Goal: Information Seeking & Learning: Learn about a topic

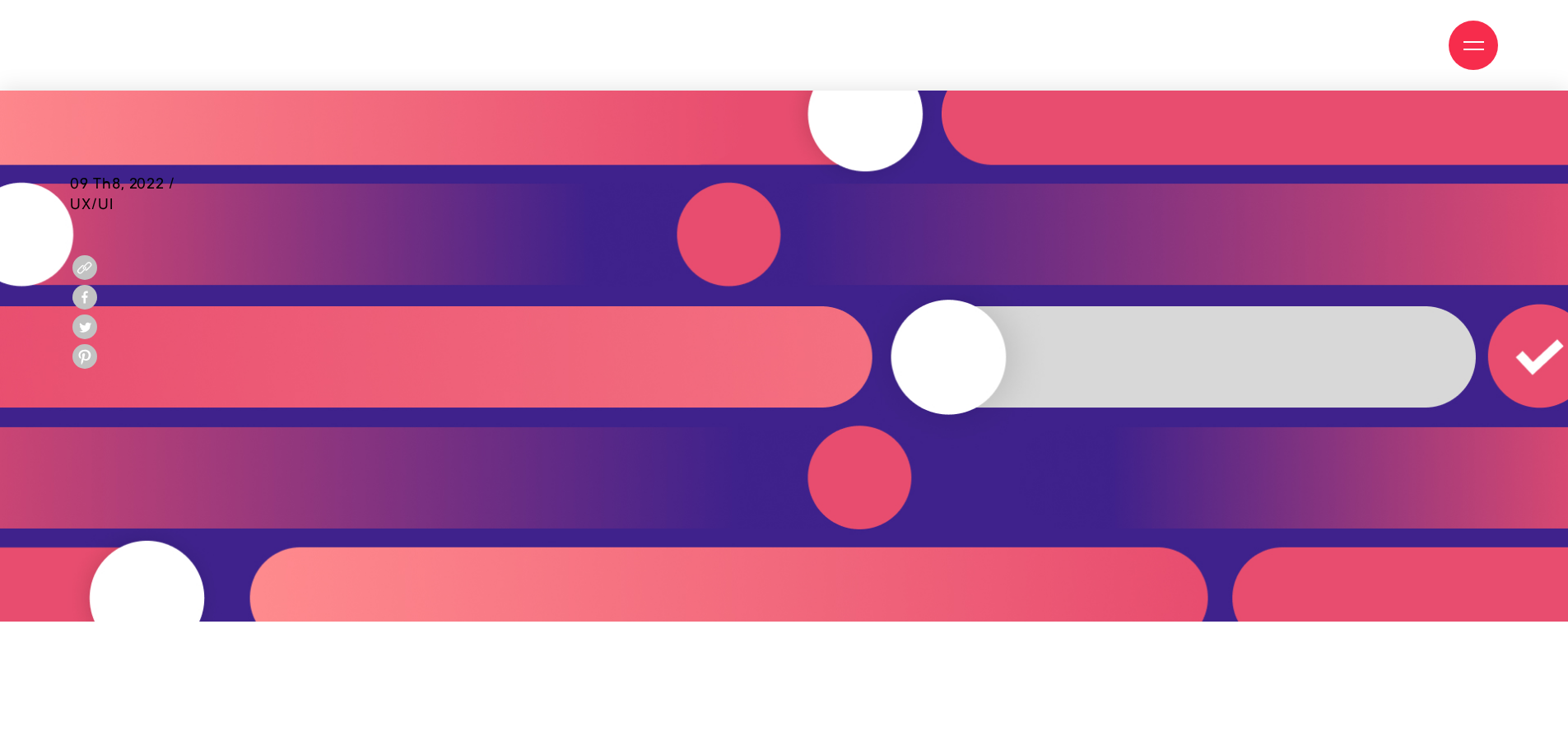
scroll to position [494, 0]
click at [871, 115] on img at bounding box center [784, 356] width 1568 height 531
click at [1026, 129] on img at bounding box center [784, 356] width 1568 height 531
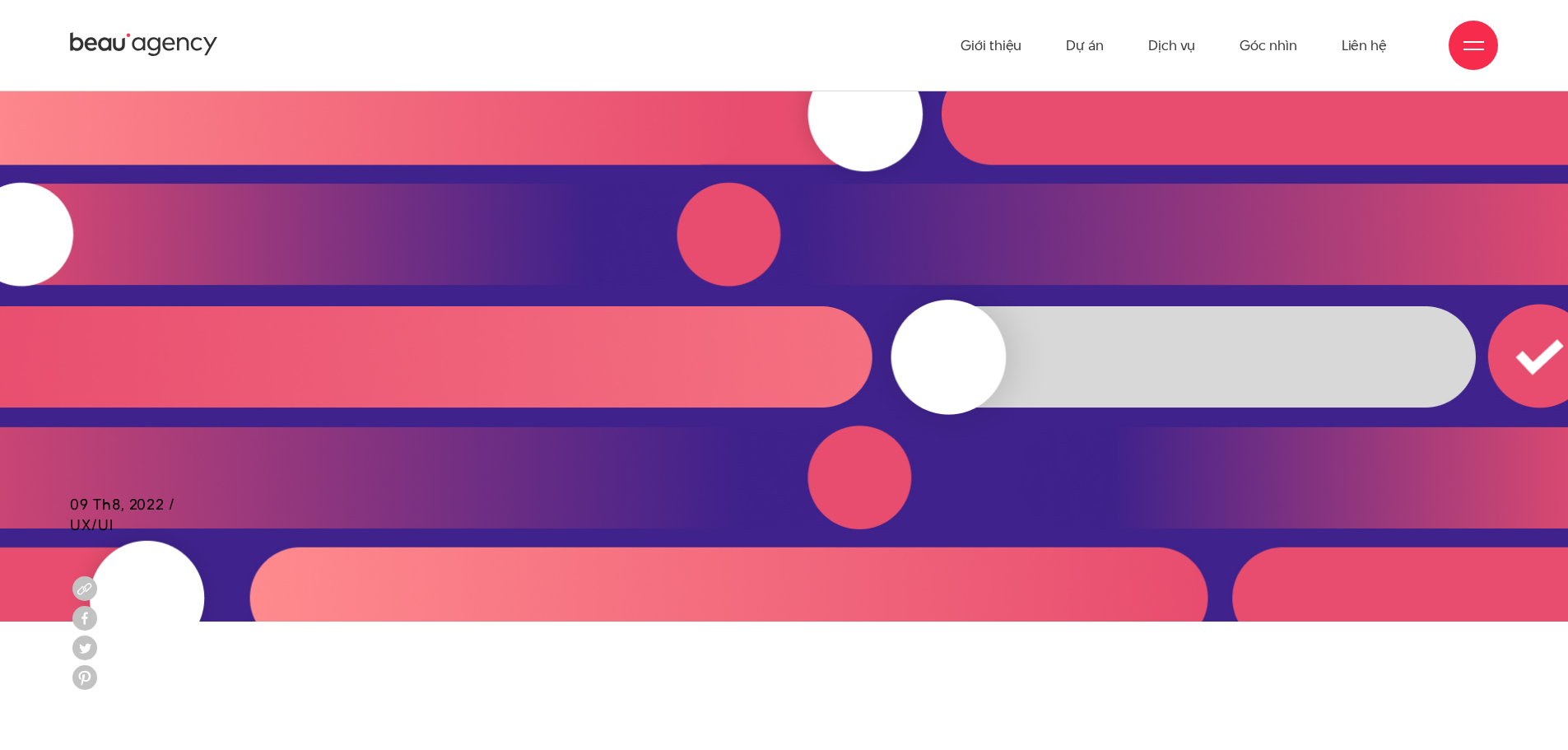
click at [75, 245] on div "09 Th8, 2022 / UX/UI" at bounding box center [122, 232] width 105 height 283
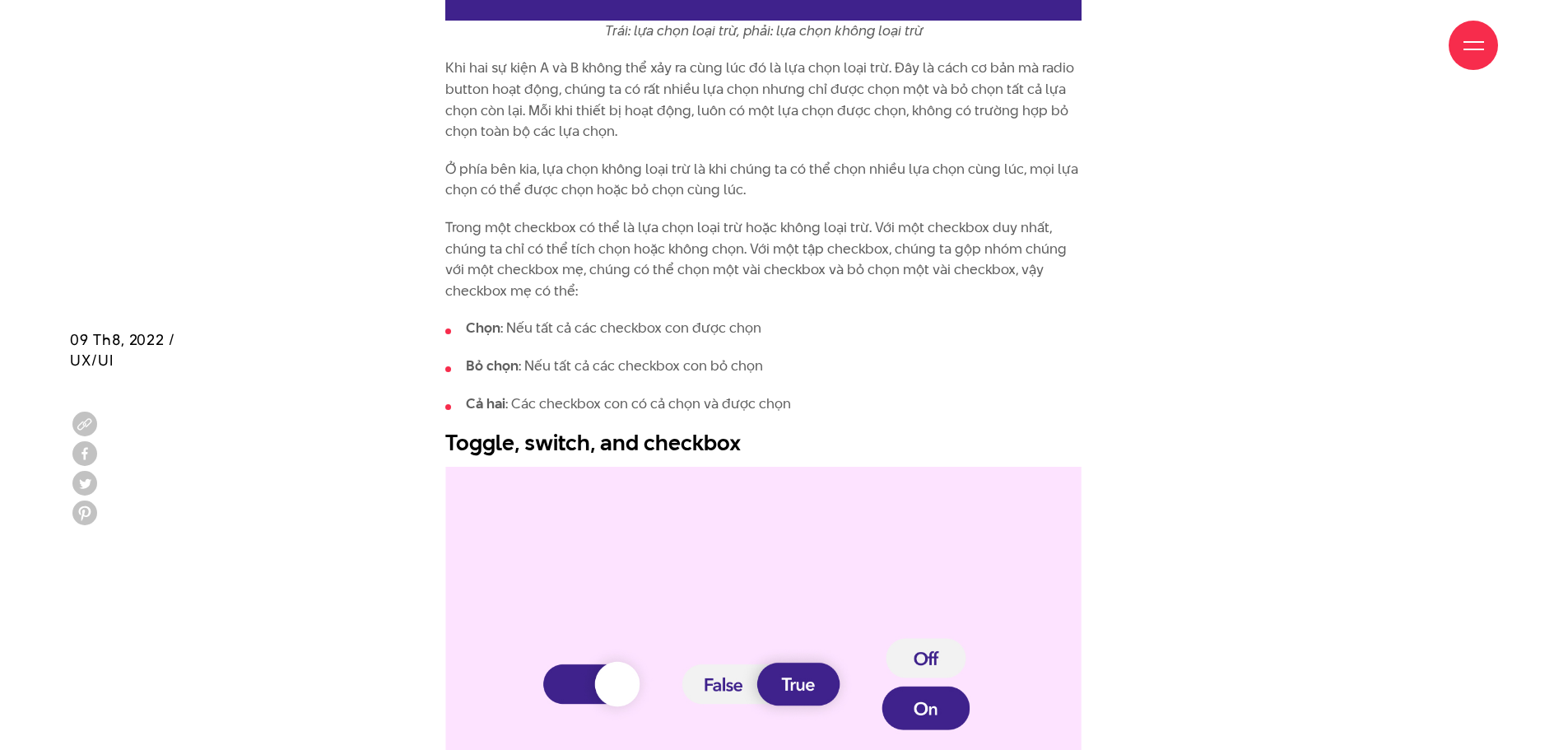
scroll to position [2388, 0]
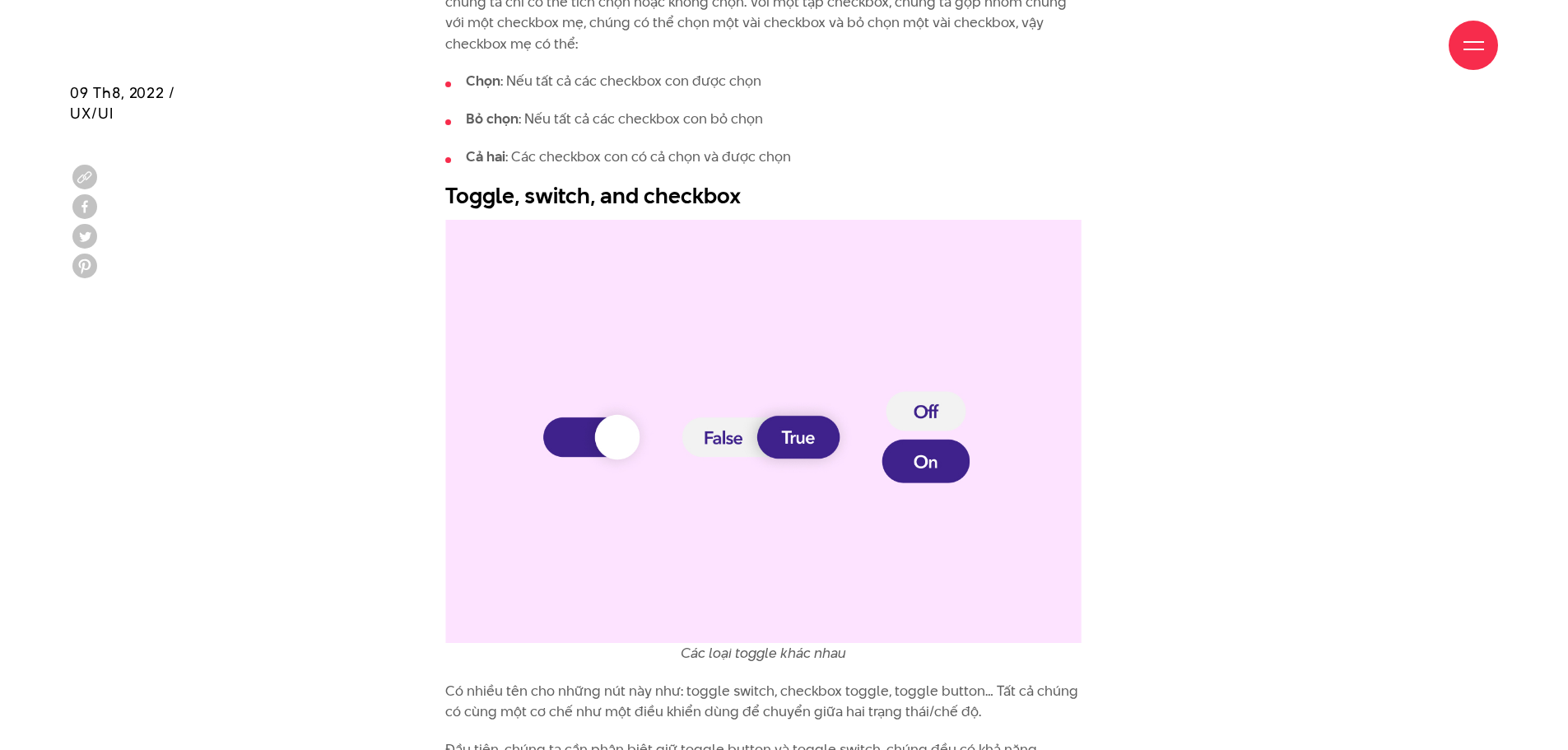
click at [637, 441] on img at bounding box center [763, 431] width 636 height 424
drag, startPoint x: 624, startPoint y: 439, endPoint x: 721, endPoint y: 431, distance: 97.3
click at [624, 438] on img at bounding box center [763, 431] width 636 height 424
click at [938, 416] on img at bounding box center [763, 431] width 636 height 424
click at [938, 469] on img at bounding box center [763, 431] width 636 height 424
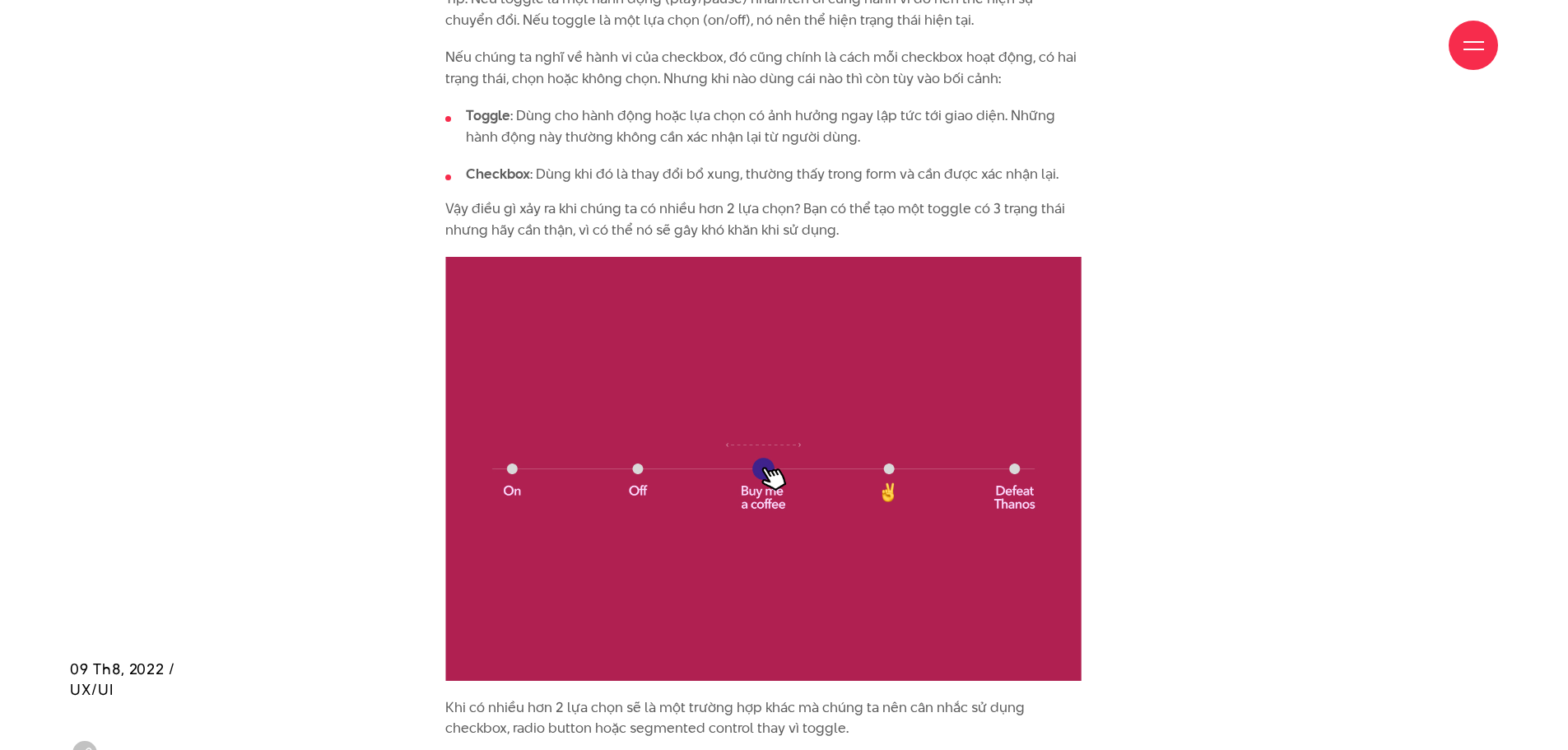
scroll to position [3870, 0]
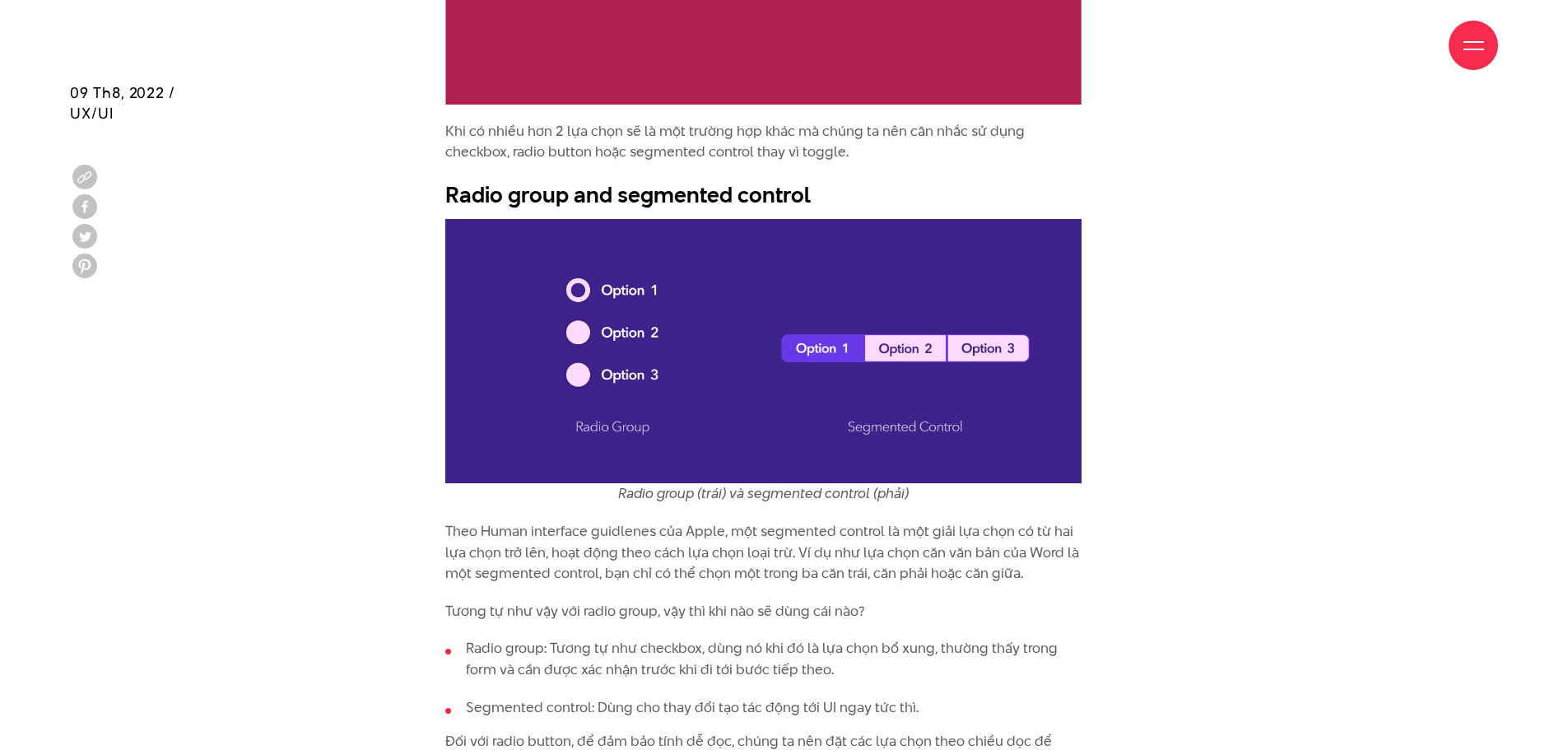
click at [887, 351] on img at bounding box center [763, 351] width 636 height 265
click at [582, 327] on img at bounding box center [763, 351] width 636 height 265
click at [573, 334] on img at bounding box center [763, 351] width 636 height 265
click at [579, 382] on img at bounding box center [763, 351] width 636 height 265
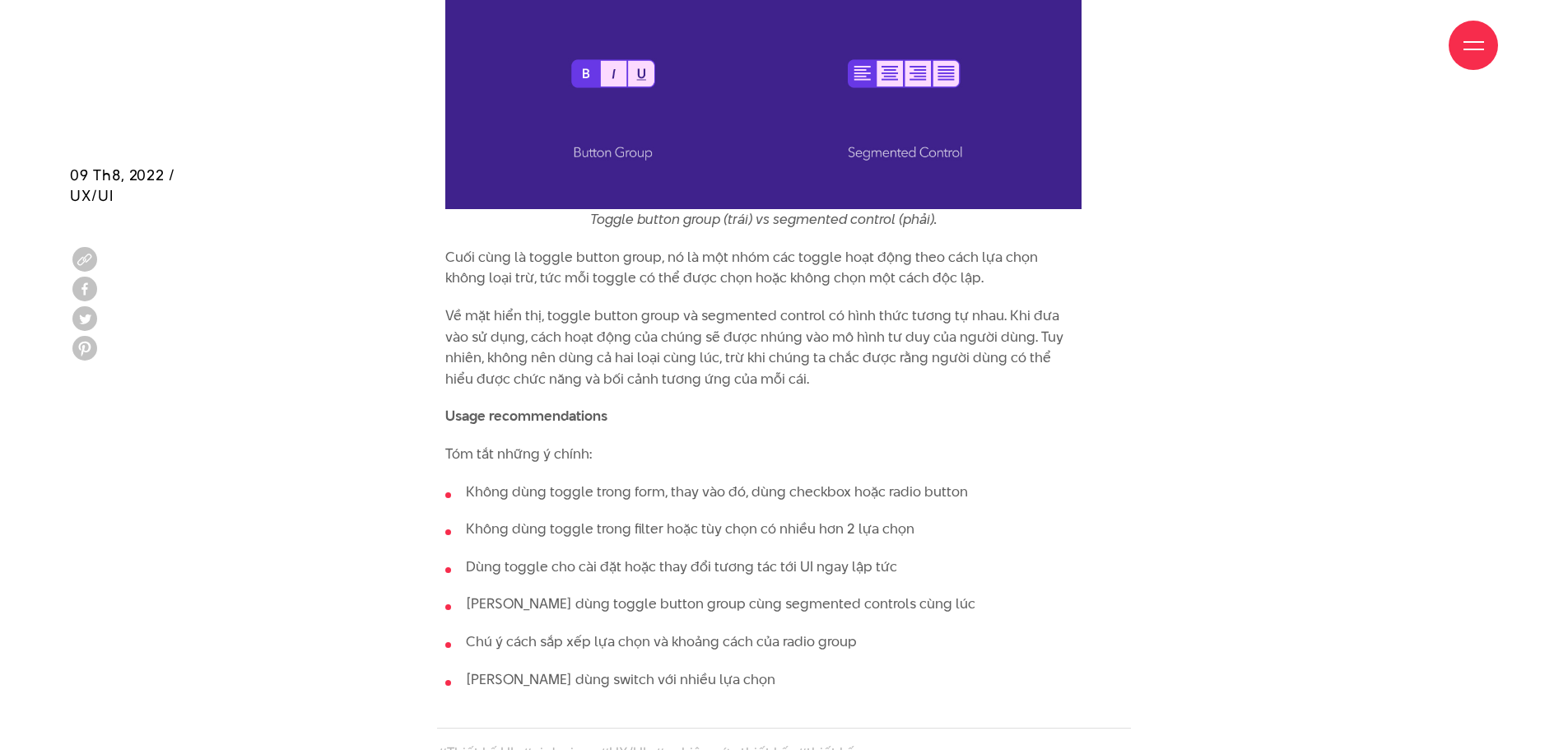
scroll to position [5271, 0]
